Goal: Task Accomplishment & Management: Complete application form

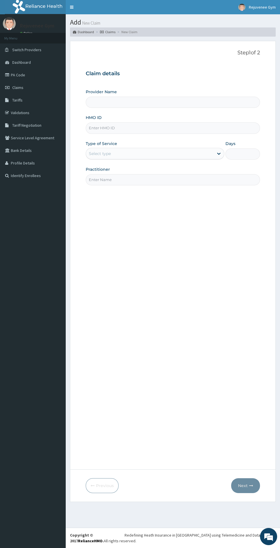
type input "Rejuvenee Wellness Center"
type input "1"
click at [214, 266] on div "Step 1 of 2 Claim details Provider Name Rejuvenee Wellness Center HMO ID Type o…" at bounding box center [173, 255] width 175 height 411
click at [153, 128] on input "HMO ID" at bounding box center [173, 127] width 175 height 11
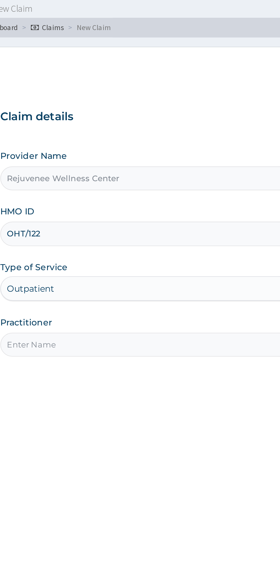
click at [120, 130] on input "OHT/122" at bounding box center [173, 127] width 175 height 11
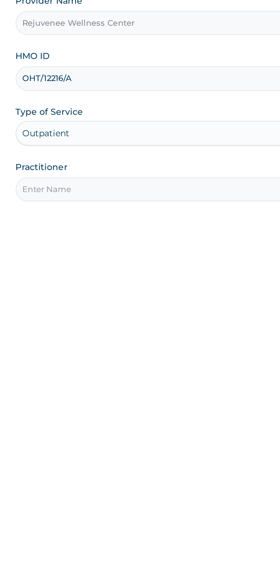
type input "OHT/12216/A"
click at [142, 184] on input "Practitioner" at bounding box center [173, 179] width 175 height 11
type input "Harriet"
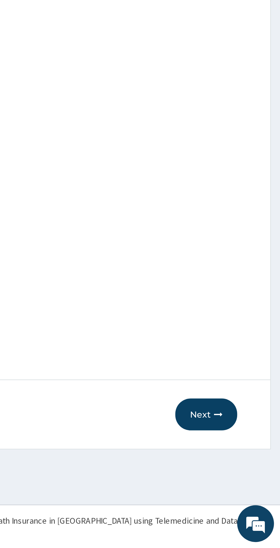
click at [244, 483] on button "Next" at bounding box center [245, 485] width 29 height 15
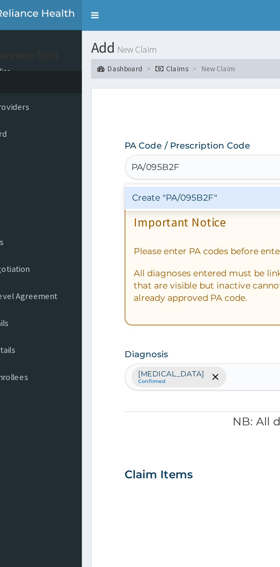
click at [138, 92] on div "Create "PA/095B2F"" at bounding box center [144, 92] width 116 height 10
type input "PA/095B2F"
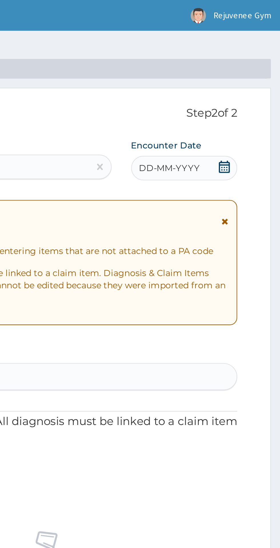
click at [229, 81] on div "DD-MM-YYYY" at bounding box center [236, 78] width 50 height 11
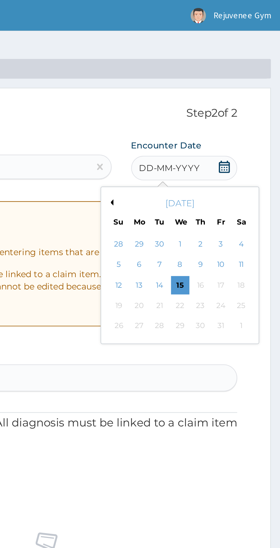
click at [201, 95] on button "Previous Month" at bounding box center [201, 94] width 3 height 3
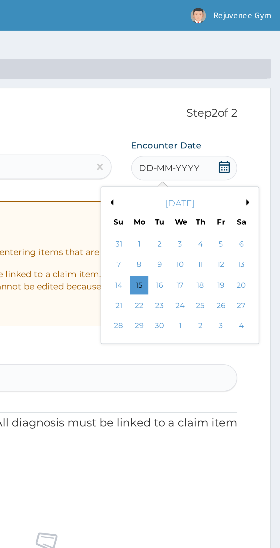
click at [233, 113] on div "3" at bounding box center [233, 114] width 9 height 9
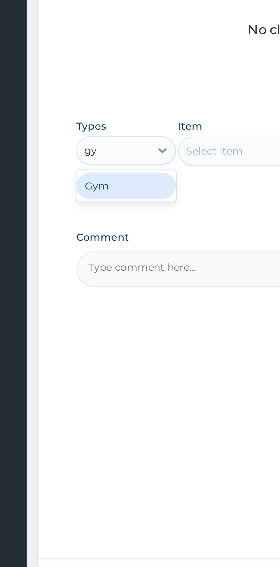
click at [114, 334] on div "Gym" at bounding box center [106, 333] width 40 height 10
type input "gy"
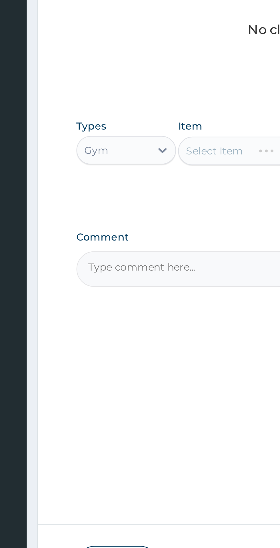
click at [149, 320] on div "Select Item" at bounding box center [153, 319] width 52 height 11
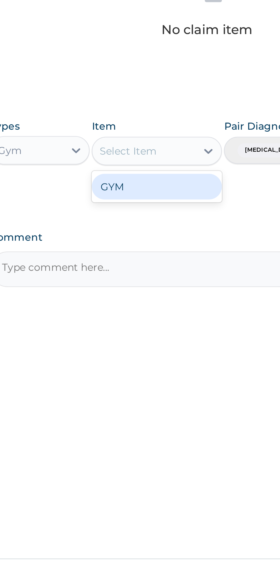
click at [165, 335] on div "GYM" at bounding box center [153, 334] width 52 height 10
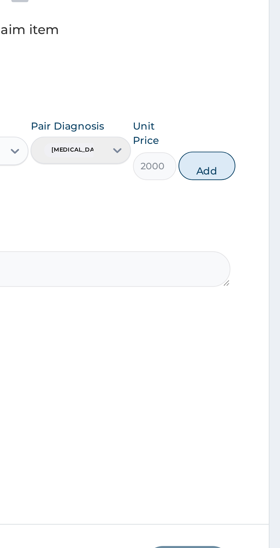
click at [260, 325] on button "Add" at bounding box center [250, 325] width 23 height 11
type input "0"
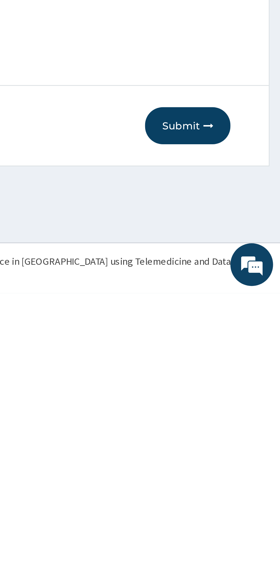
click at [243, 502] on button "Submit" at bounding box center [243, 499] width 34 height 15
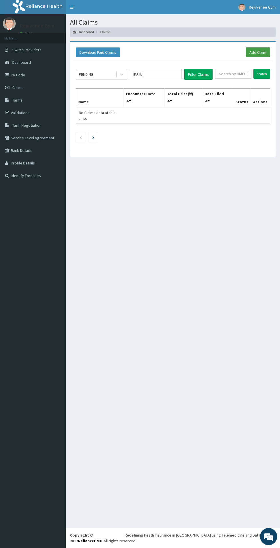
click at [256, 53] on link "Add Claim" at bounding box center [258, 52] width 24 height 10
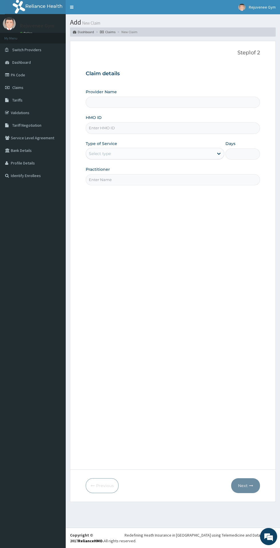
click at [158, 128] on input "HMO ID" at bounding box center [173, 127] width 175 height 11
type input "Rejuvenee Wellness Center"
type input "1"
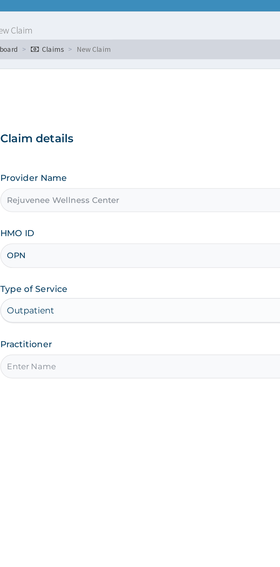
type input "OPN"
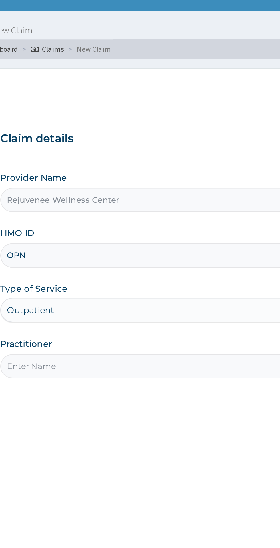
click at [95, 158] on div "Outpatient" at bounding box center [155, 153] width 139 height 11
click at [199, 124] on input "OPN" at bounding box center [173, 127] width 175 height 11
